Goal: Use online tool/utility

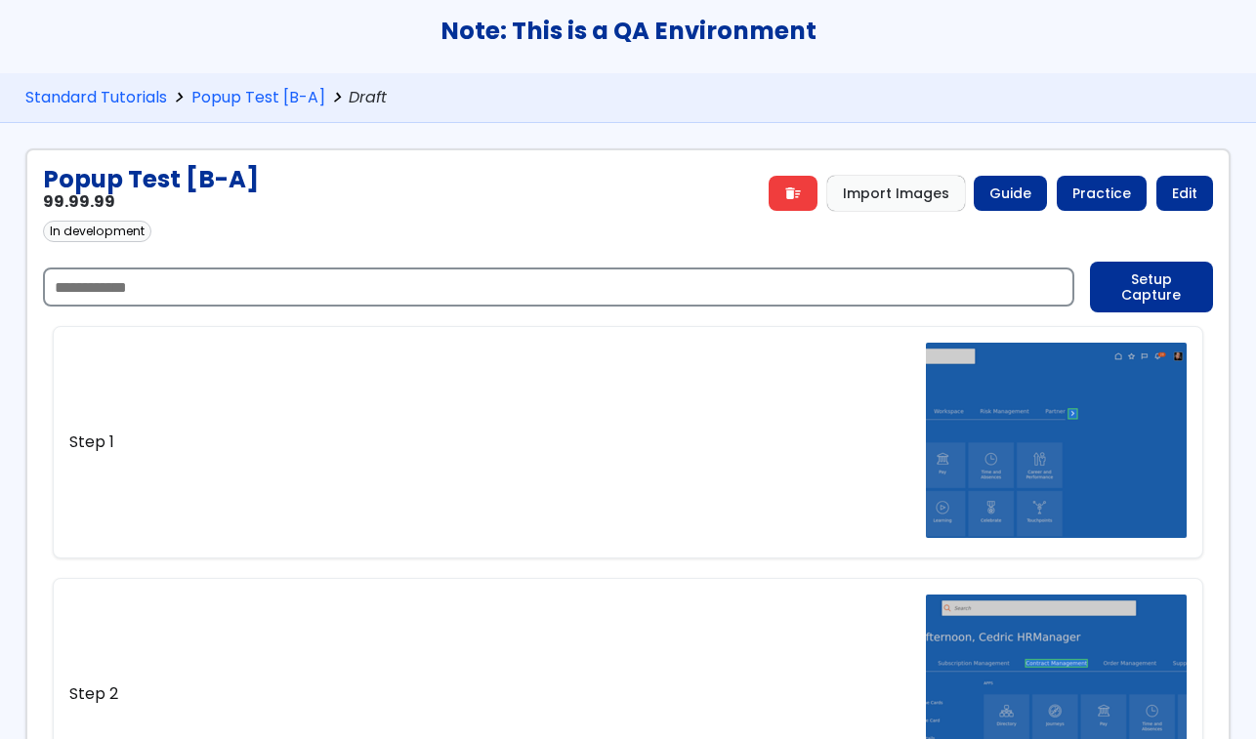
click at [90, 287] on input "text" at bounding box center [558, 287] width 1031 height 39
paste input "**********"
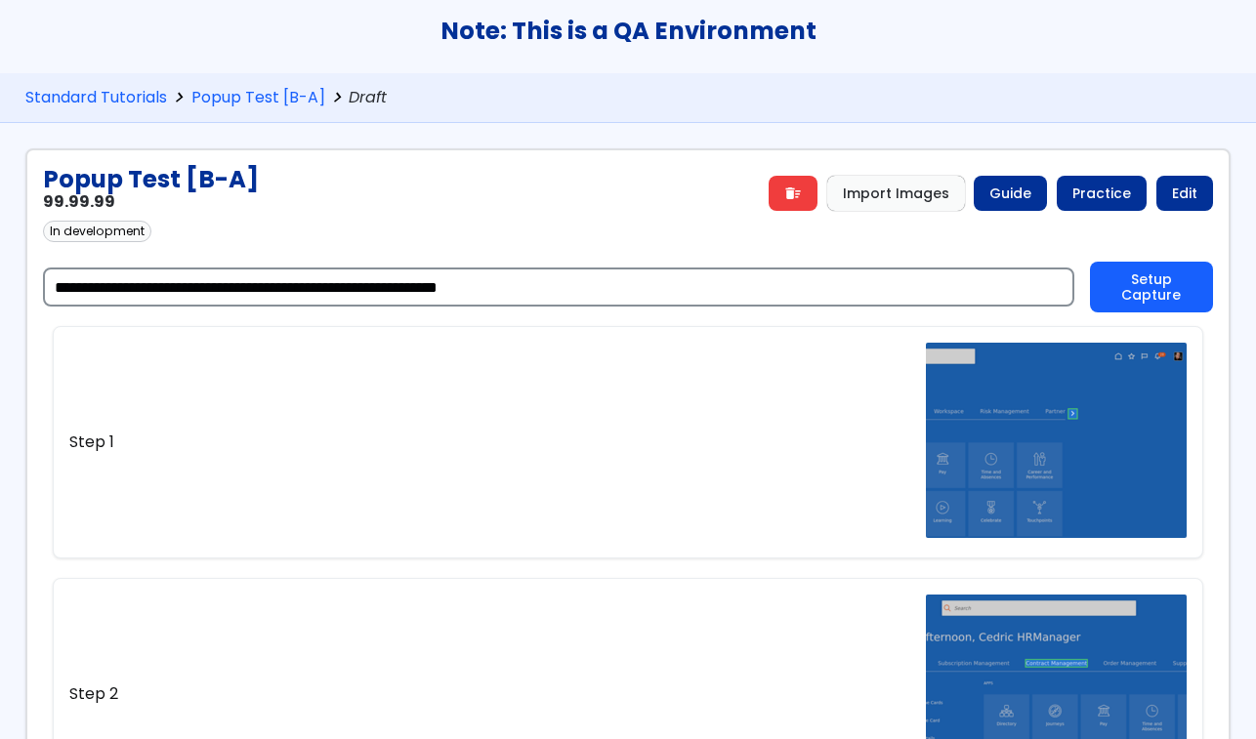
type input "**********"
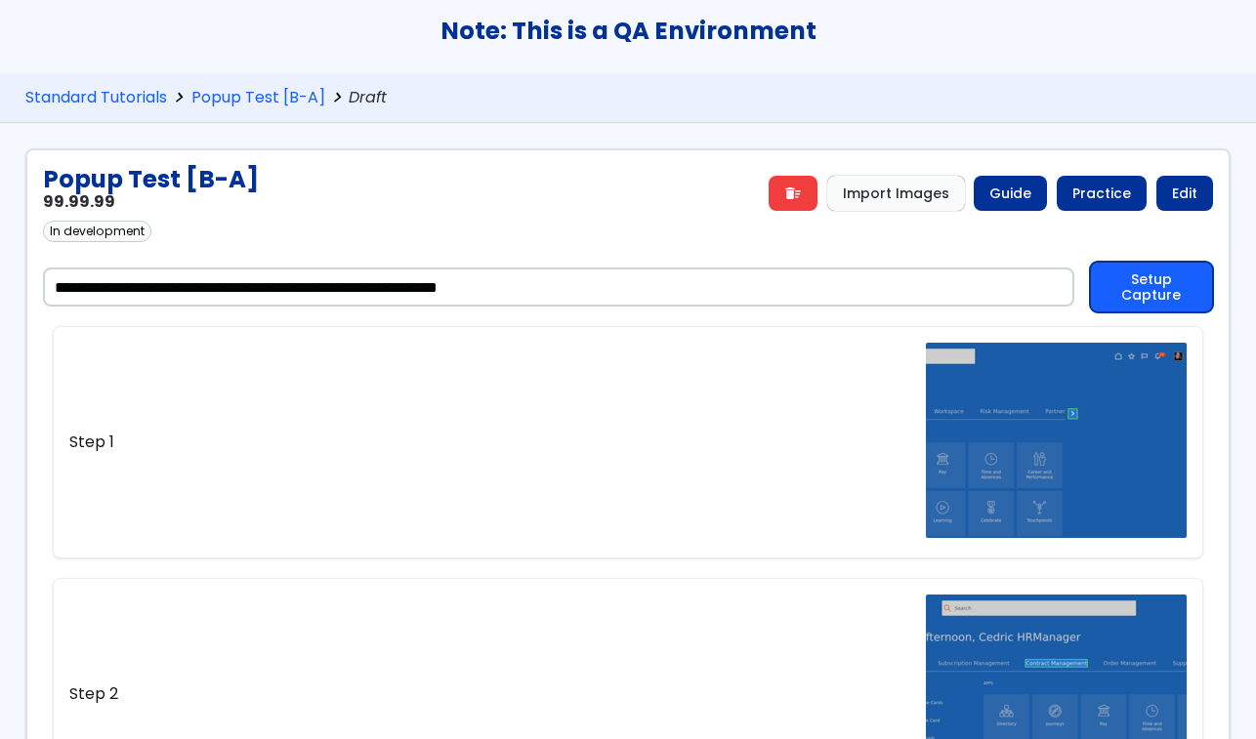
click at [1159, 290] on button "Setup Capture" at bounding box center [1151, 287] width 123 height 51
